Goal: Find specific page/section: Find specific page/section

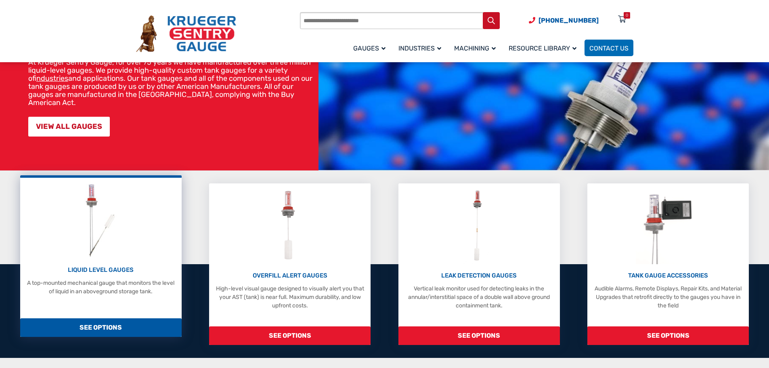
click at [109, 249] on img at bounding box center [100, 220] width 43 height 77
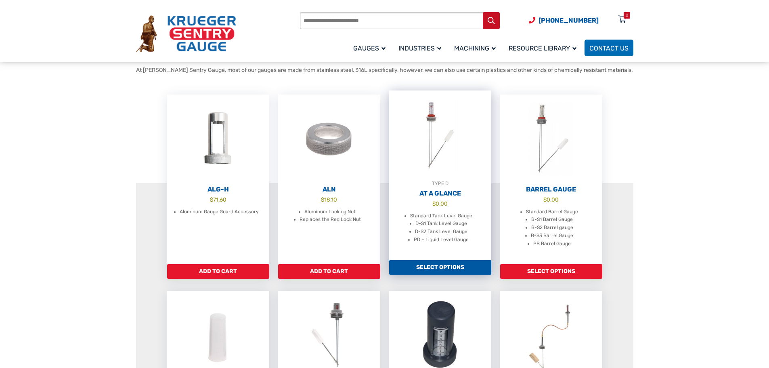
scroll to position [202, 0]
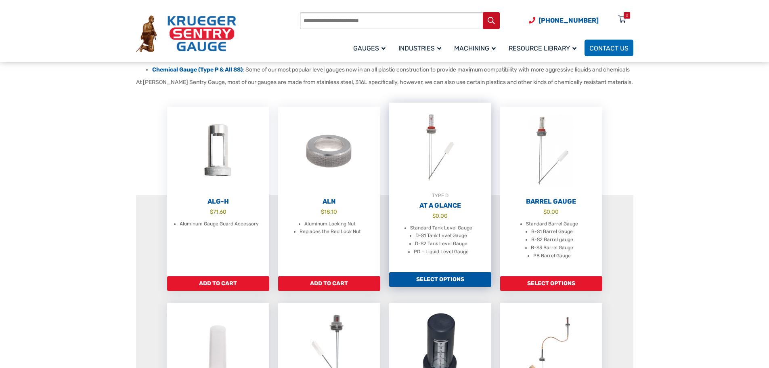
click at [436, 173] on img at bounding box center [440, 147] width 102 height 89
